Goal: Task Accomplishment & Management: Use online tool/utility

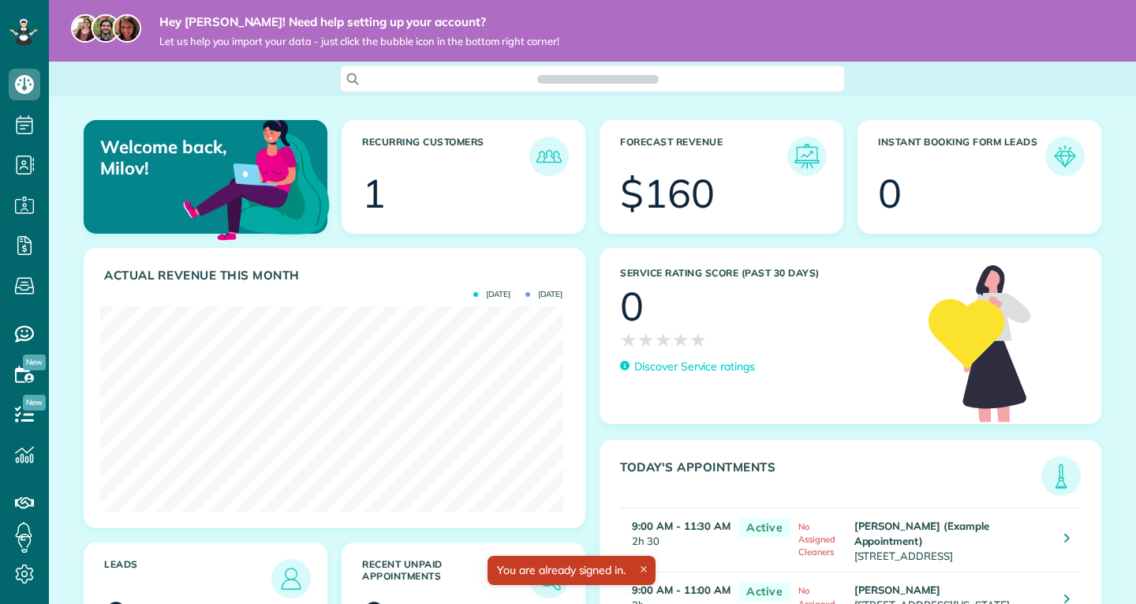
scroll to position [205, 462]
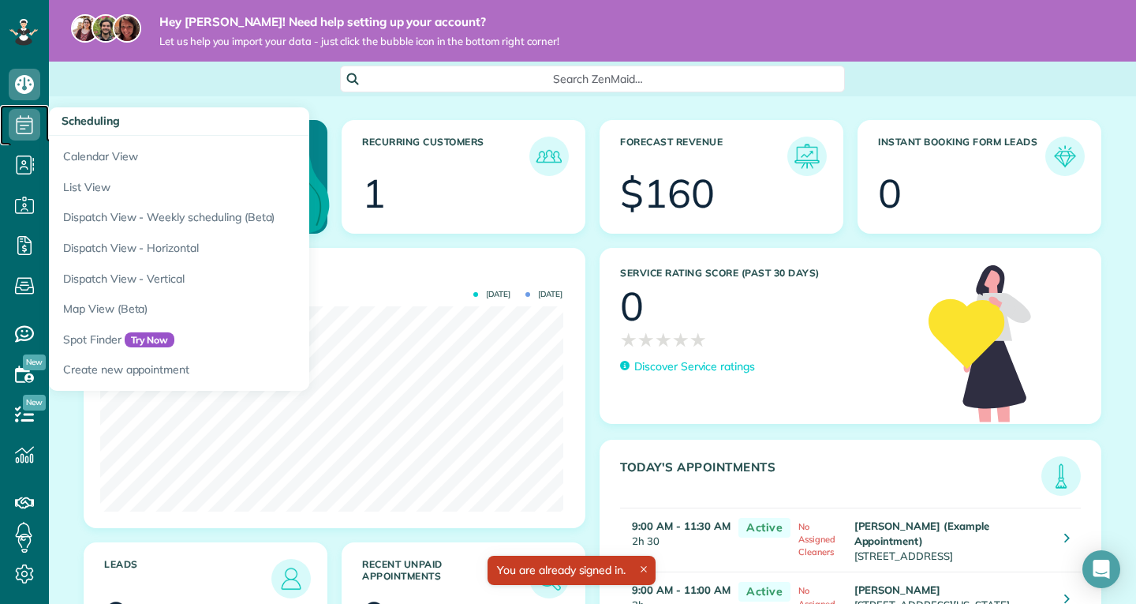
click at [14, 134] on icon at bounding box center [25, 125] width 32 height 32
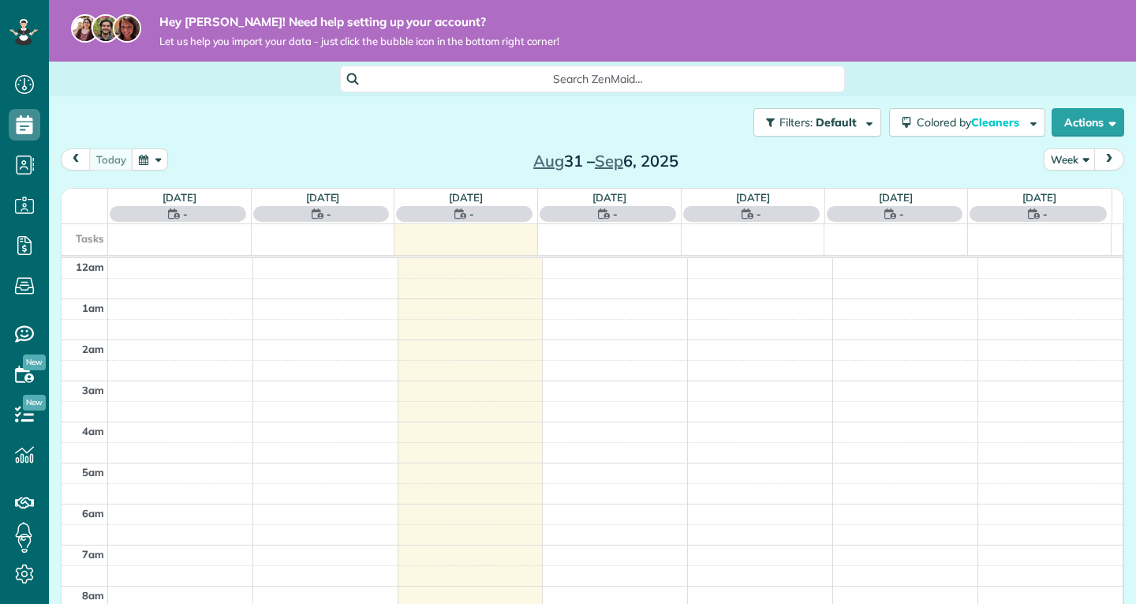
scroll to position [288, 0]
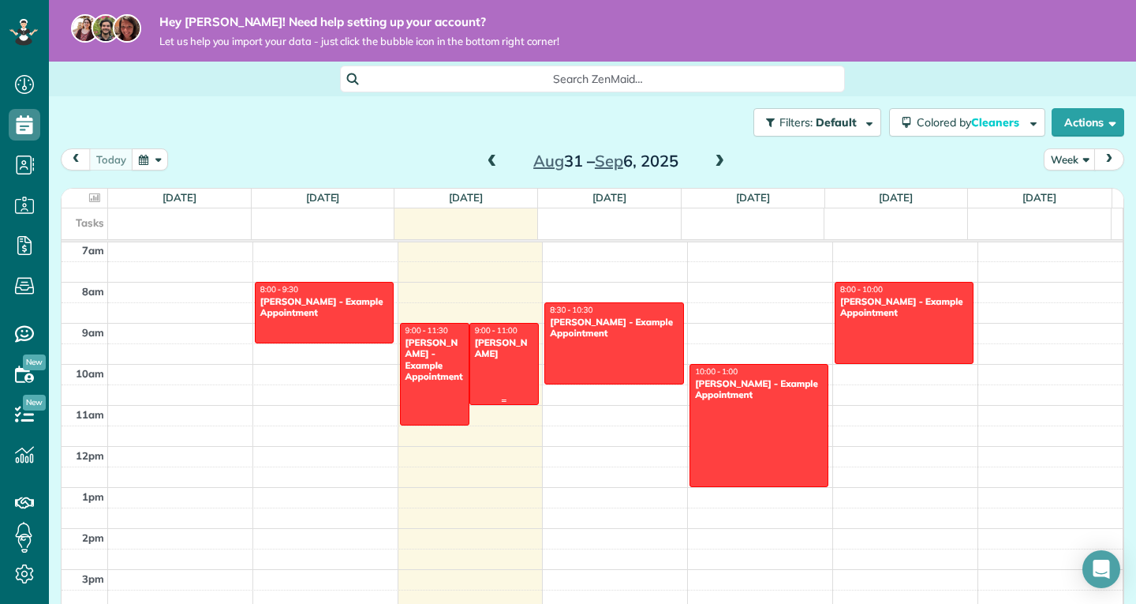
click at [496, 369] on div at bounding box center [504, 364] width 68 height 80
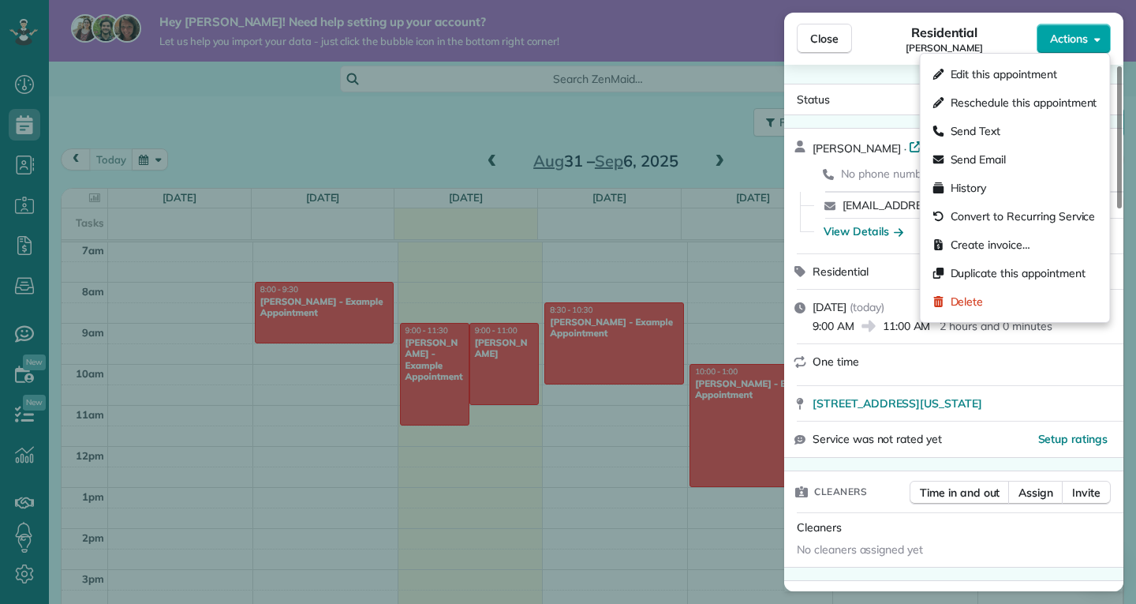
click at [1068, 39] on span "Actions" at bounding box center [1069, 39] width 38 height 16
click at [1033, 249] on div "Create invoice…" at bounding box center [1015, 244] width 177 height 28
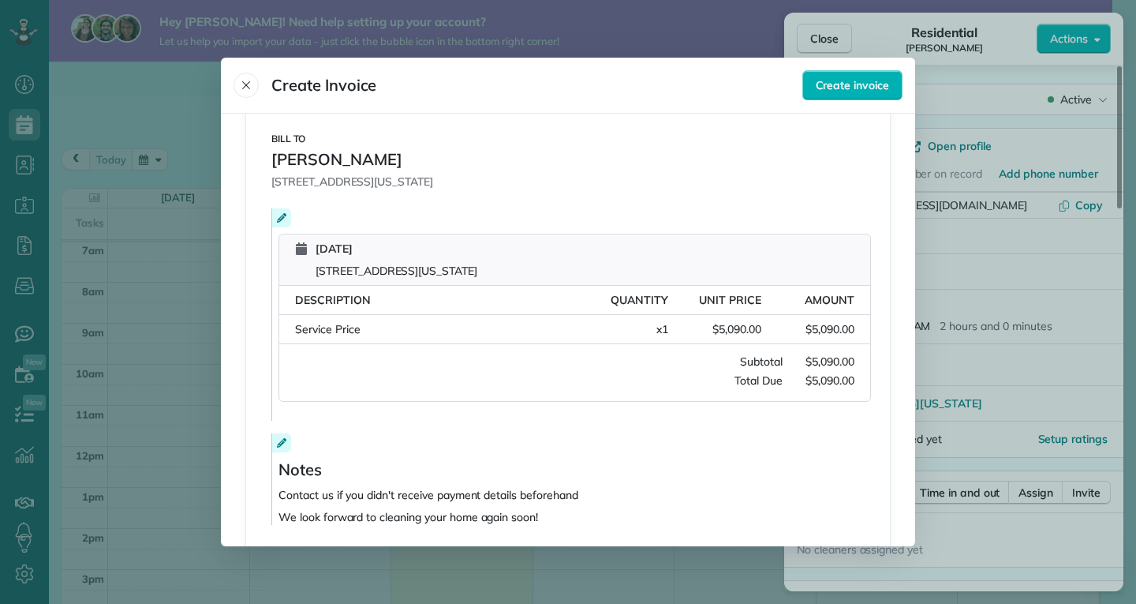
scroll to position [178, 0]
click at [278, 214] on icon at bounding box center [281, 216] width 9 height 9
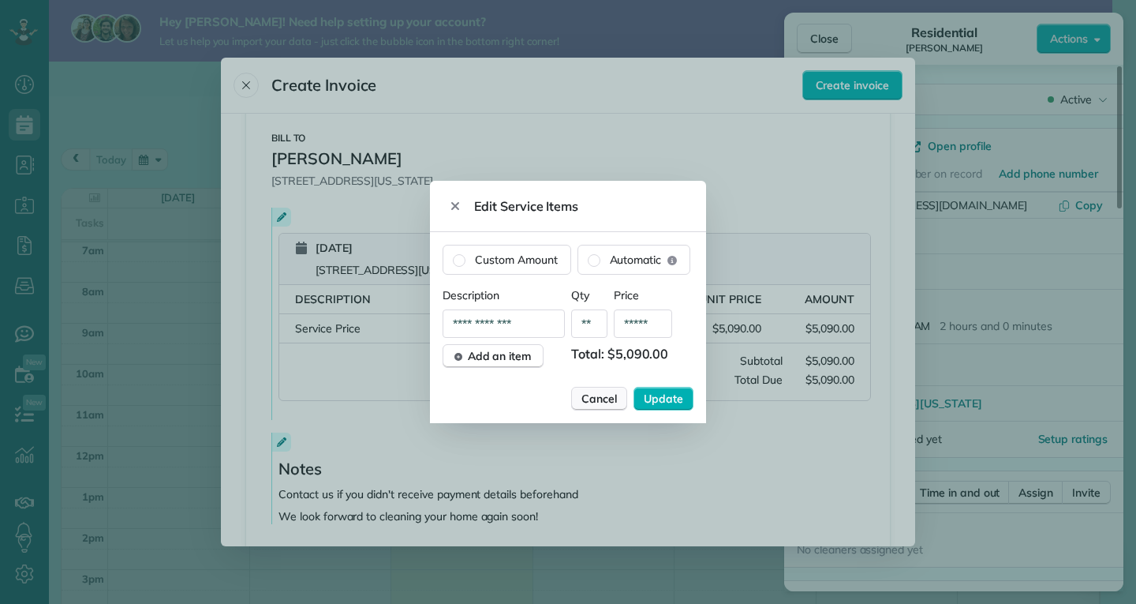
click at [598, 406] on span "Cancel" at bounding box center [600, 399] width 36 height 16
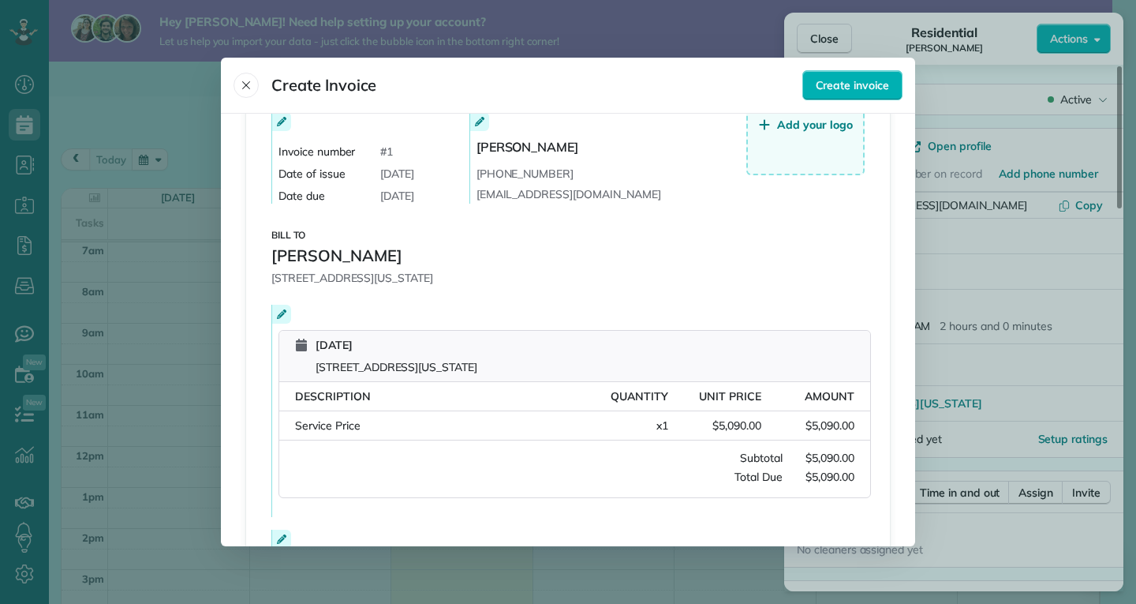
scroll to position [78, 0]
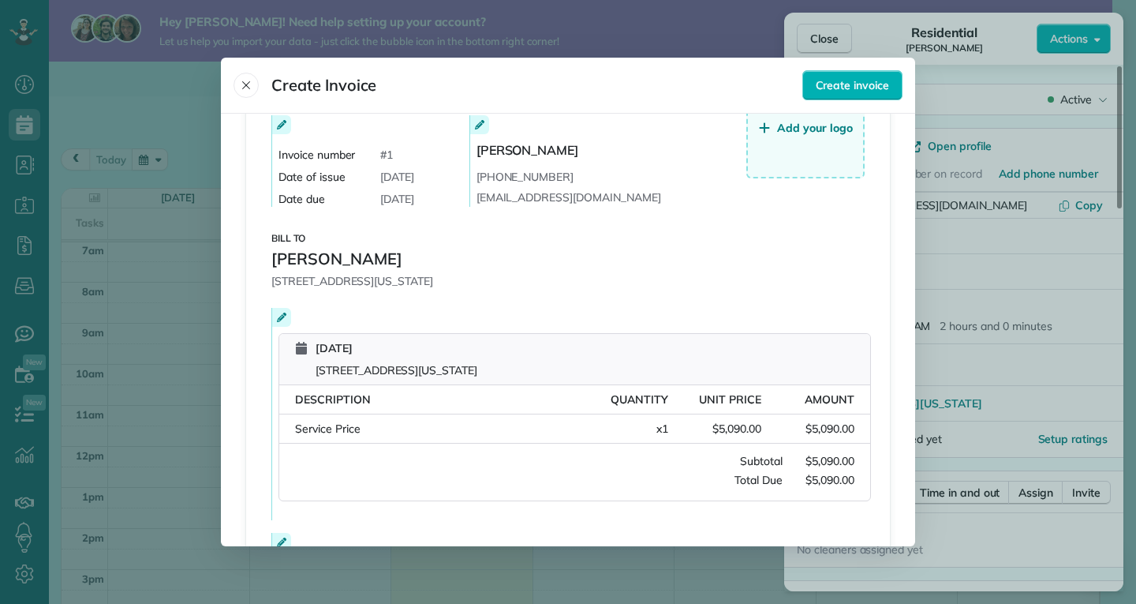
click at [277, 315] on icon at bounding box center [281, 316] width 9 height 9
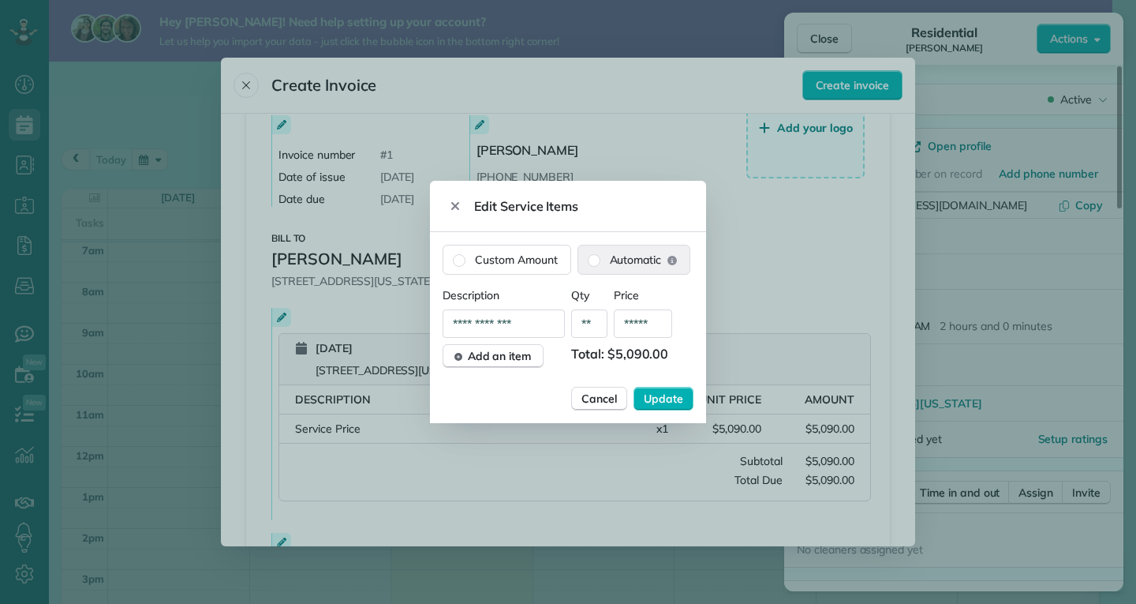
click at [627, 268] on label "Automatic" at bounding box center [634, 259] width 112 height 28
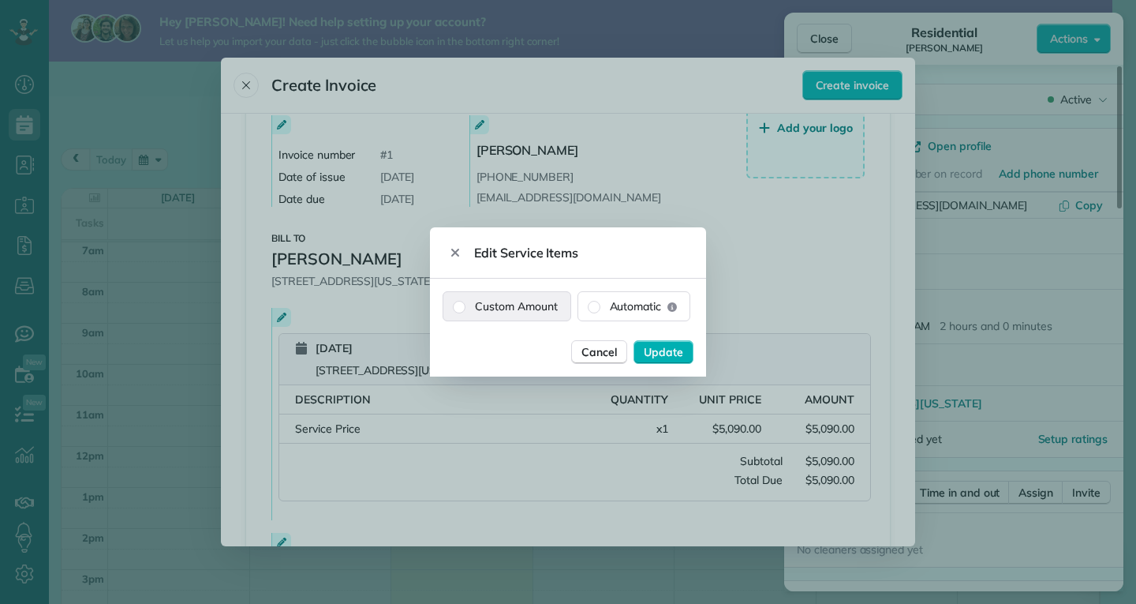
click at [526, 308] on label "Custom Amount" at bounding box center [506, 306] width 127 height 28
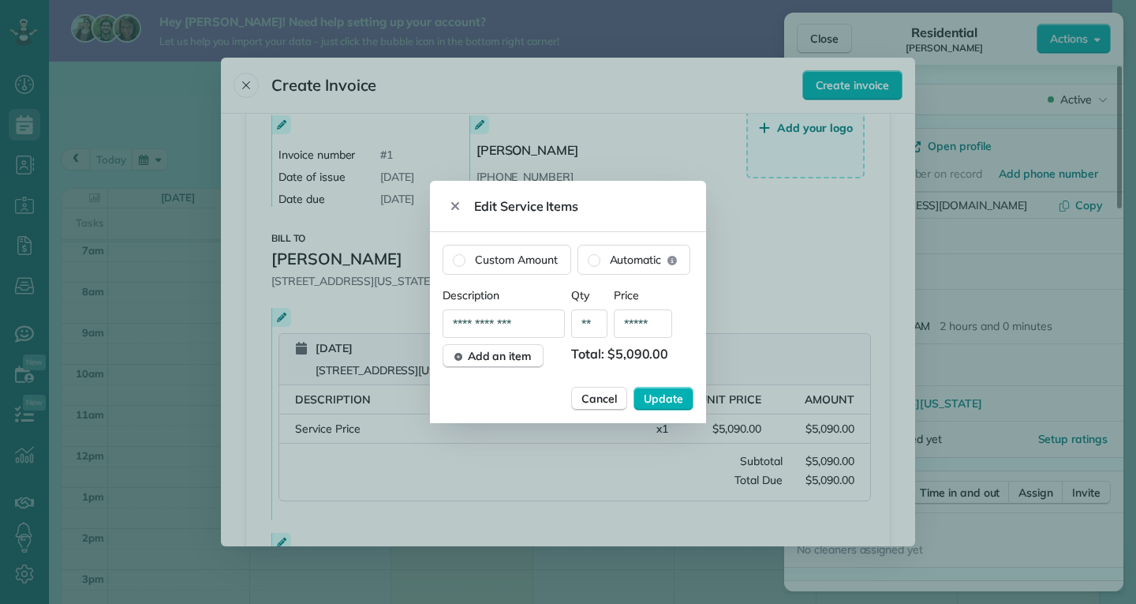
click at [527, 333] on input "**********" at bounding box center [504, 323] width 122 height 28
click at [620, 318] on input "*****" at bounding box center [643, 323] width 58 height 28
click at [511, 357] on span "Add an item" at bounding box center [500, 356] width 64 height 16
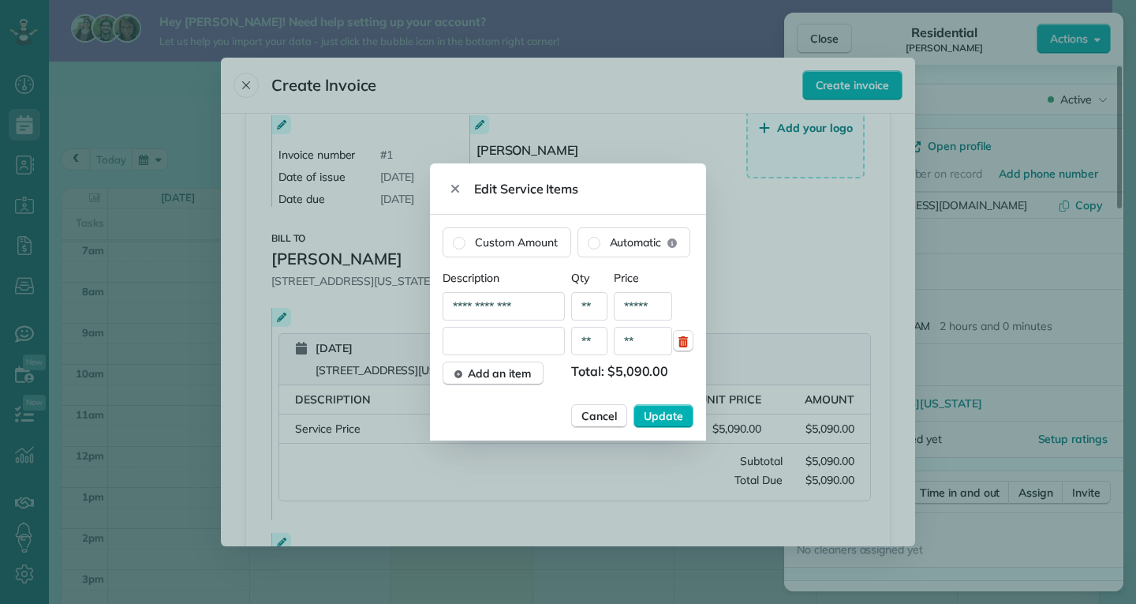
click at [541, 352] on input "text" at bounding box center [504, 341] width 122 height 28
type input "**"
click at [687, 410] on button "Update" at bounding box center [664, 416] width 60 height 24
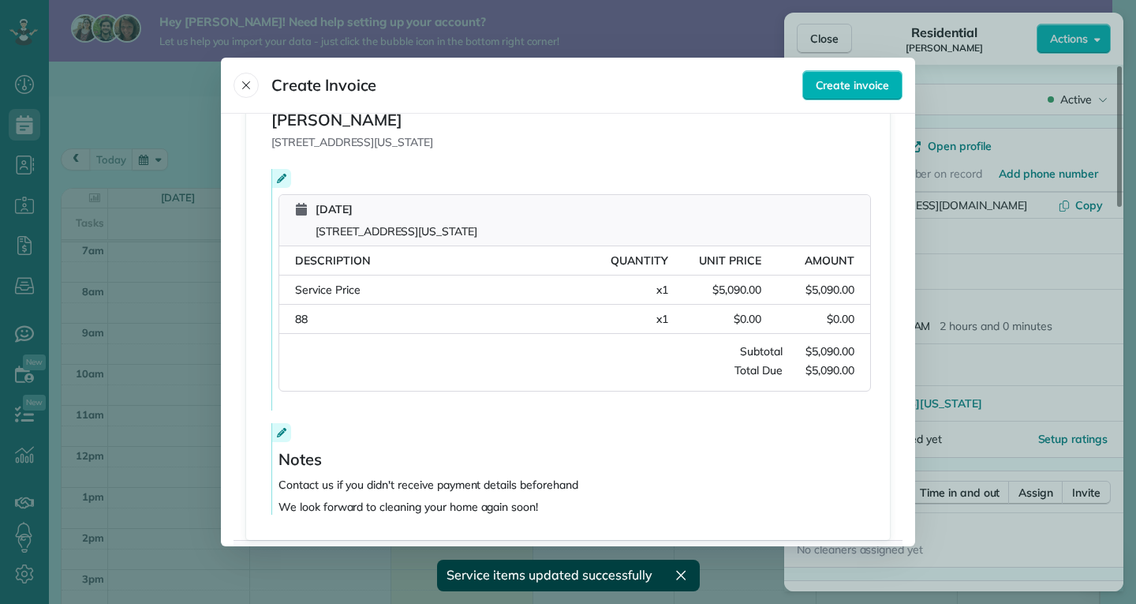
scroll to position [280, 0]
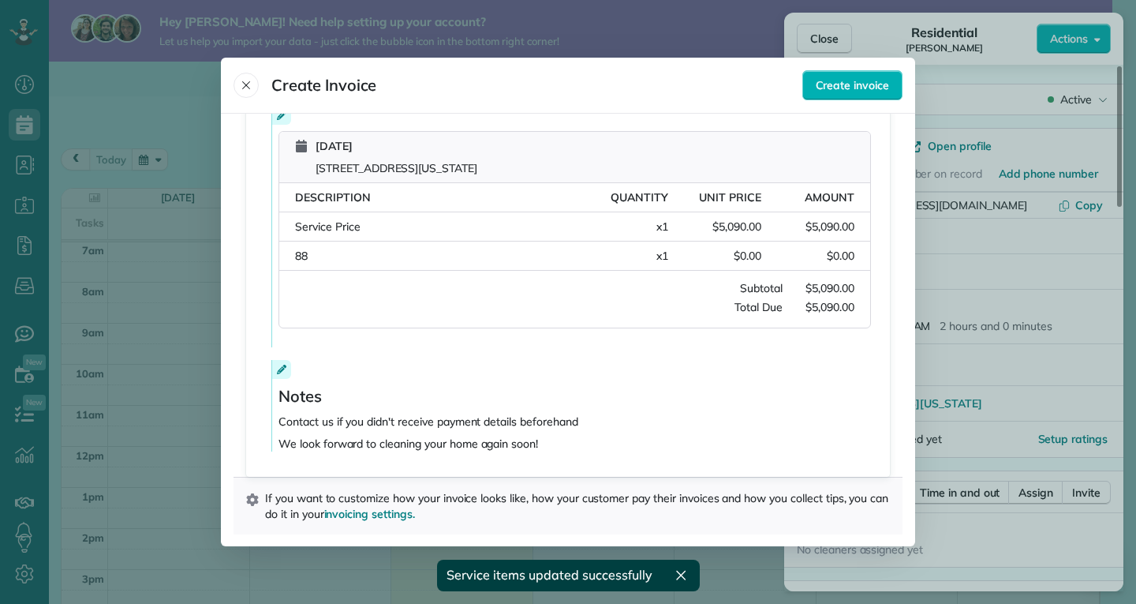
click at [851, 102] on header "Create Invoice Create invoice" at bounding box center [568, 86] width 694 height 56
click at [841, 88] on span "Create invoice" at bounding box center [852, 85] width 73 height 16
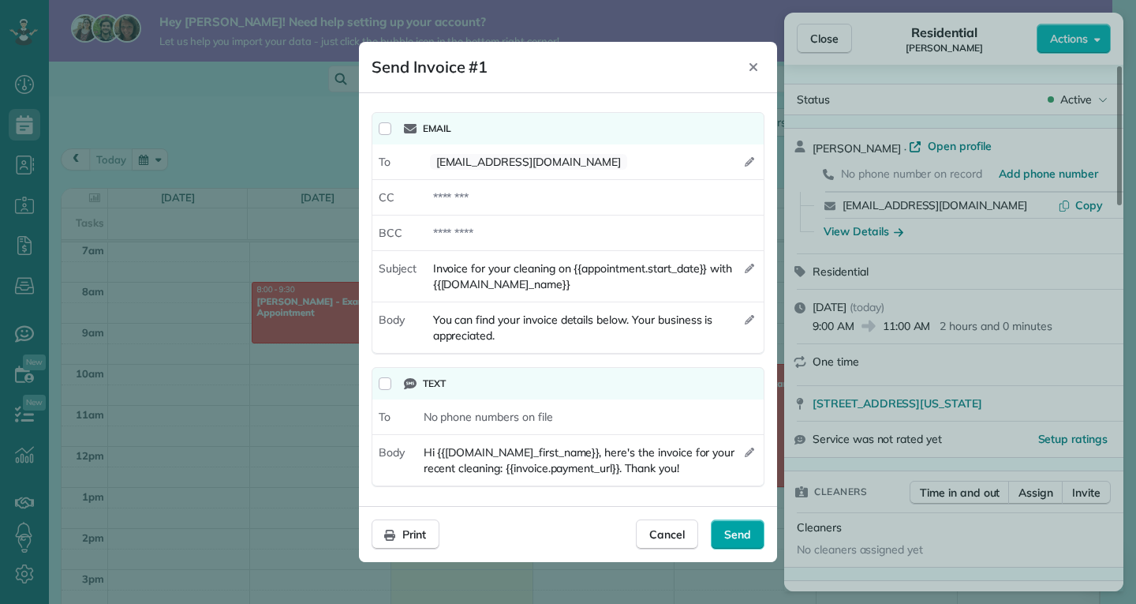
click at [734, 531] on span "Send" at bounding box center [737, 534] width 27 height 16
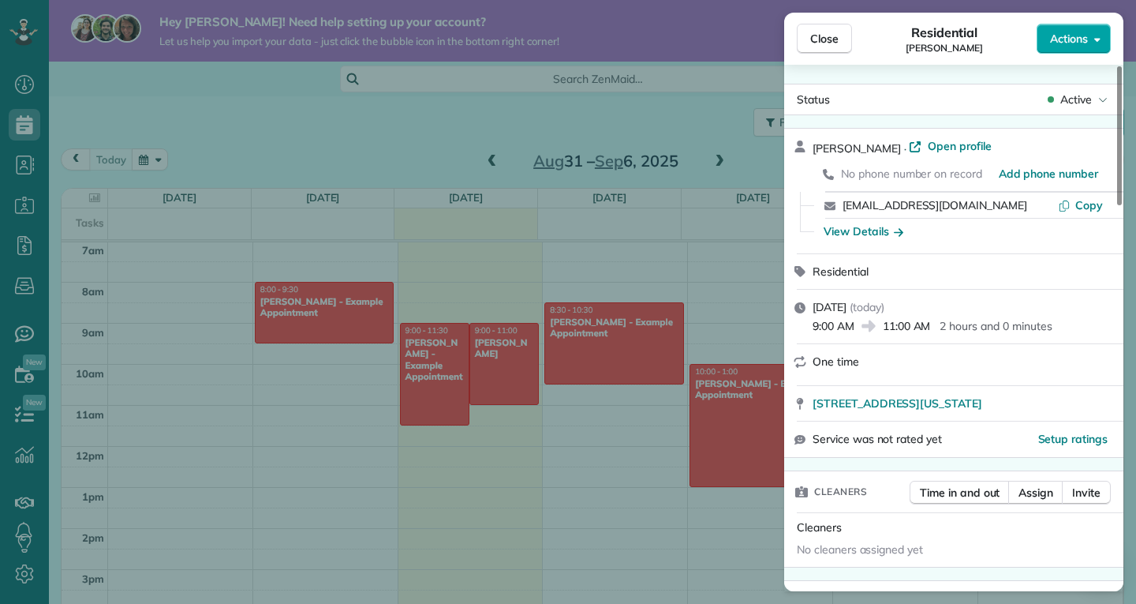
click at [1066, 43] on span "Actions" at bounding box center [1069, 39] width 38 height 16
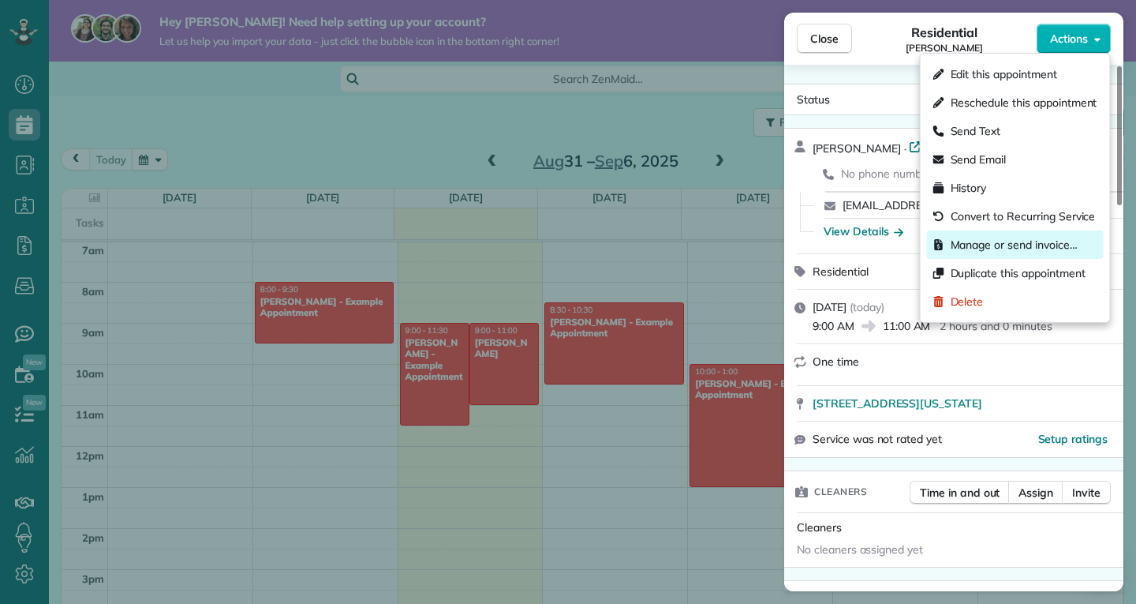
click at [1022, 248] on span "Manage or send invoice…" at bounding box center [1014, 245] width 127 height 16
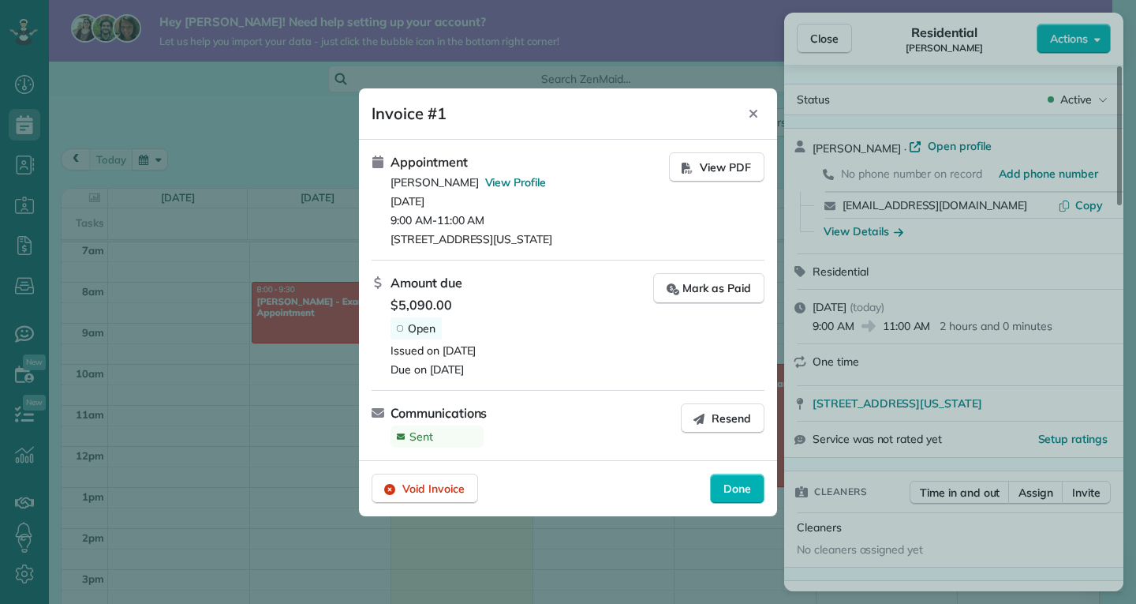
click at [413, 324] on span "Open" at bounding box center [422, 328] width 28 height 14
click at [754, 121] on div "Close" at bounding box center [753, 113] width 24 height 25
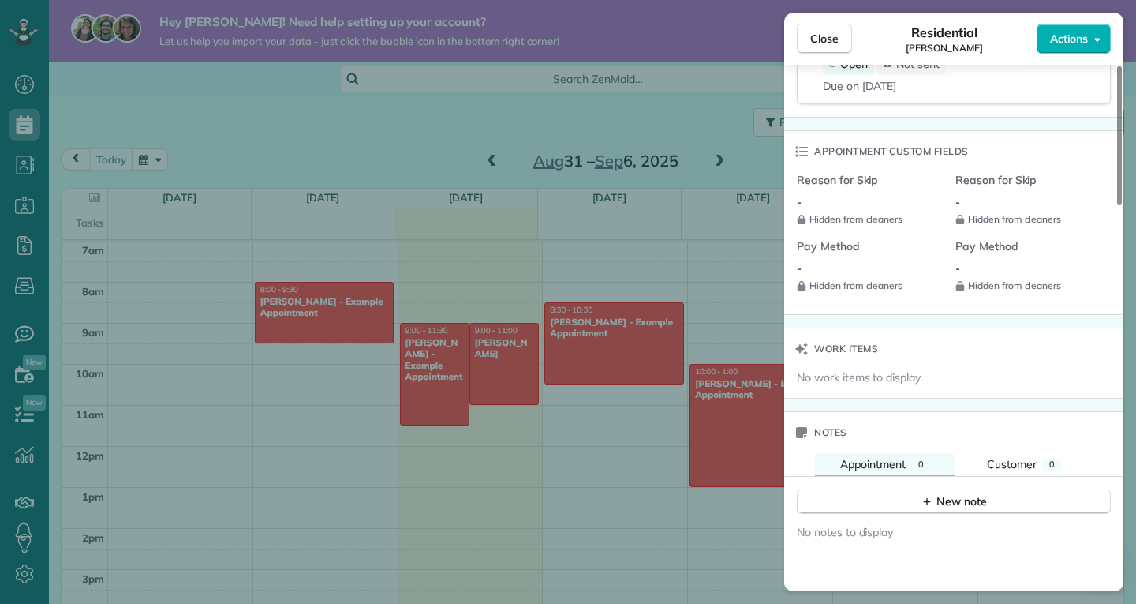
scroll to position [1307, 0]
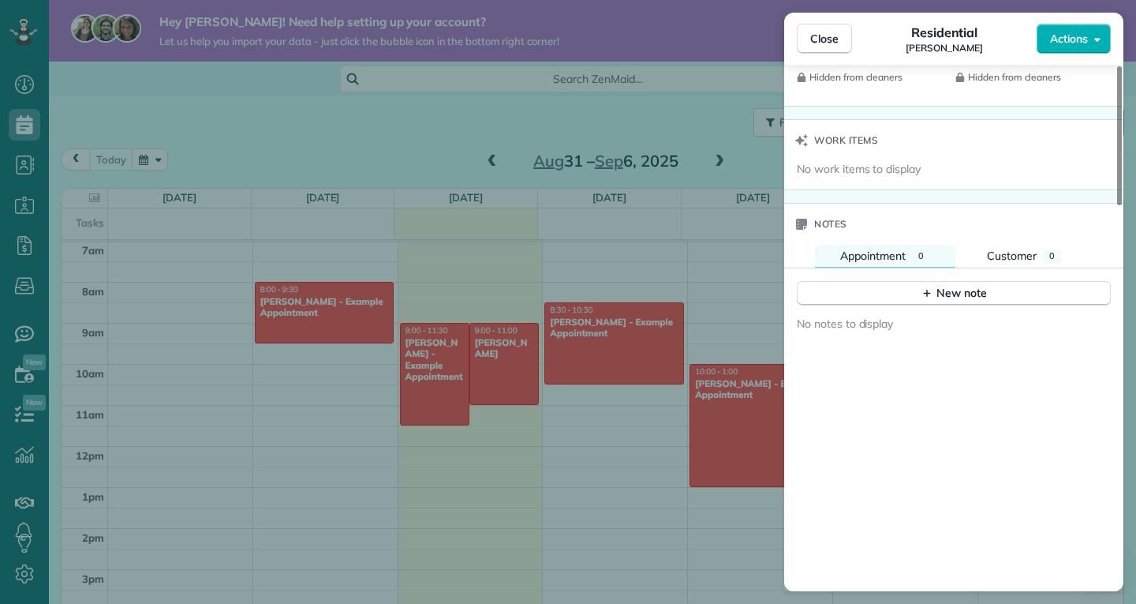
click at [1083, 57] on div "Close Residential [PERSON_NAME] Actions" at bounding box center [953, 39] width 339 height 52
click at [1079, 54] on div "Close Residential [PERSON_NAME] Actions" at bounding box center [953, 39] width 339 height 52
click at [814, 66] on div "-" at bounding box center [870, 60] width 146 height 16
click at [825, 50] on button "Close" at bounding box center [824, 39] width 55 height 30
